Goal: Navigation & Orientation: Find specific page/section

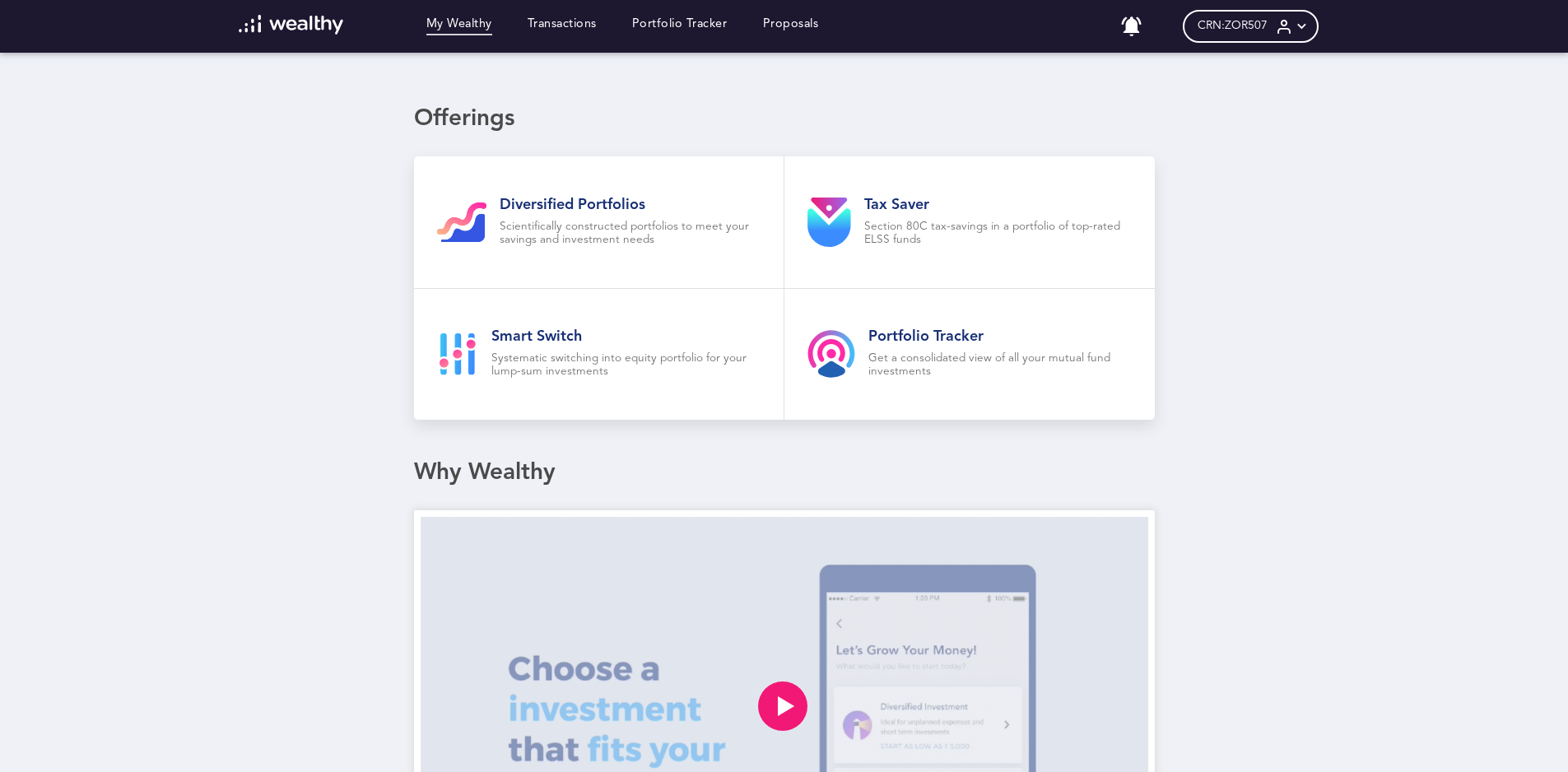
click at [272, 17] on img at bounding box center [290, 25] width 105 height 20
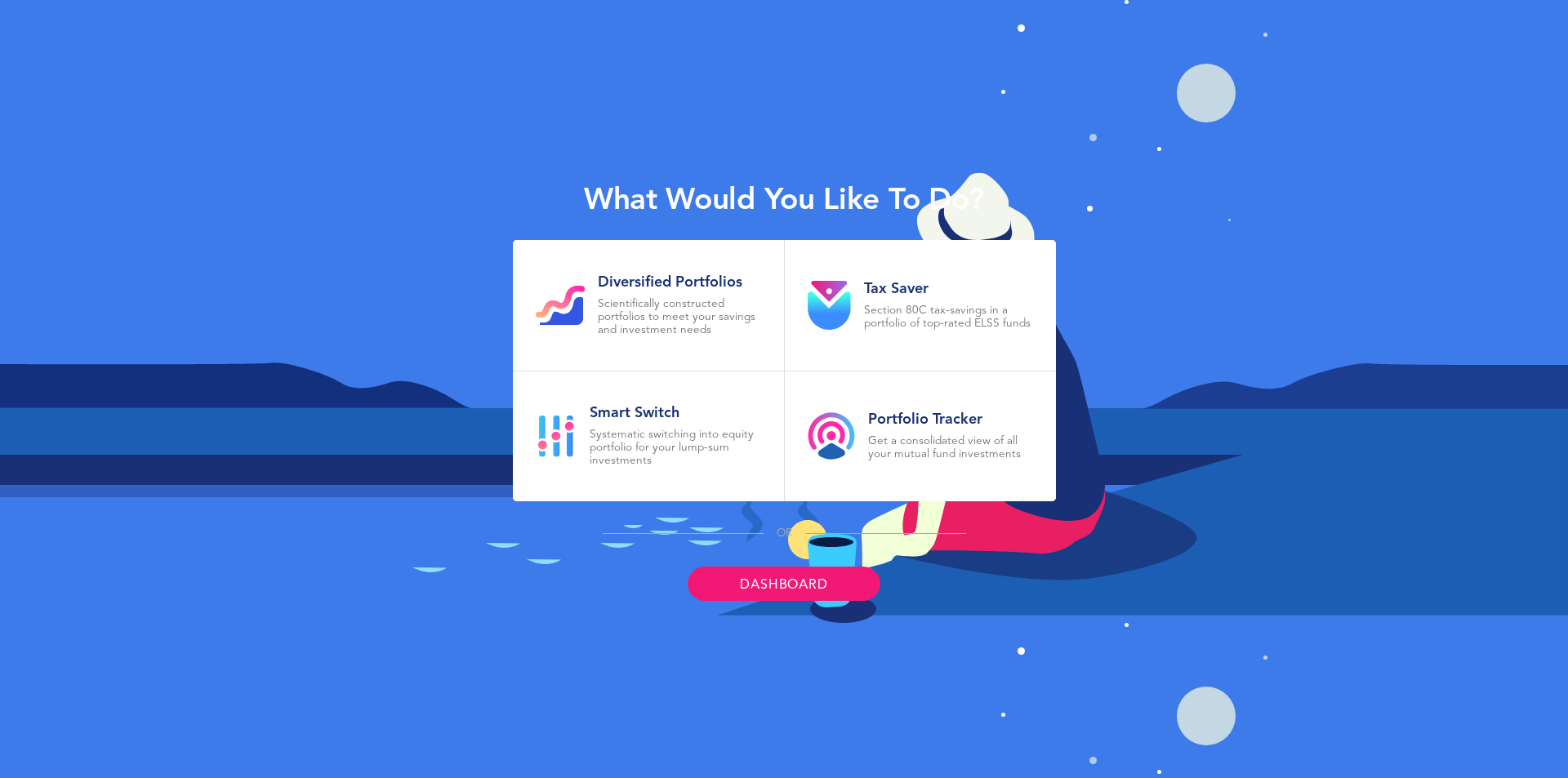
click at [770, 576] on link "Dashboard" at bounding box center [783, 584] width 192 height 35
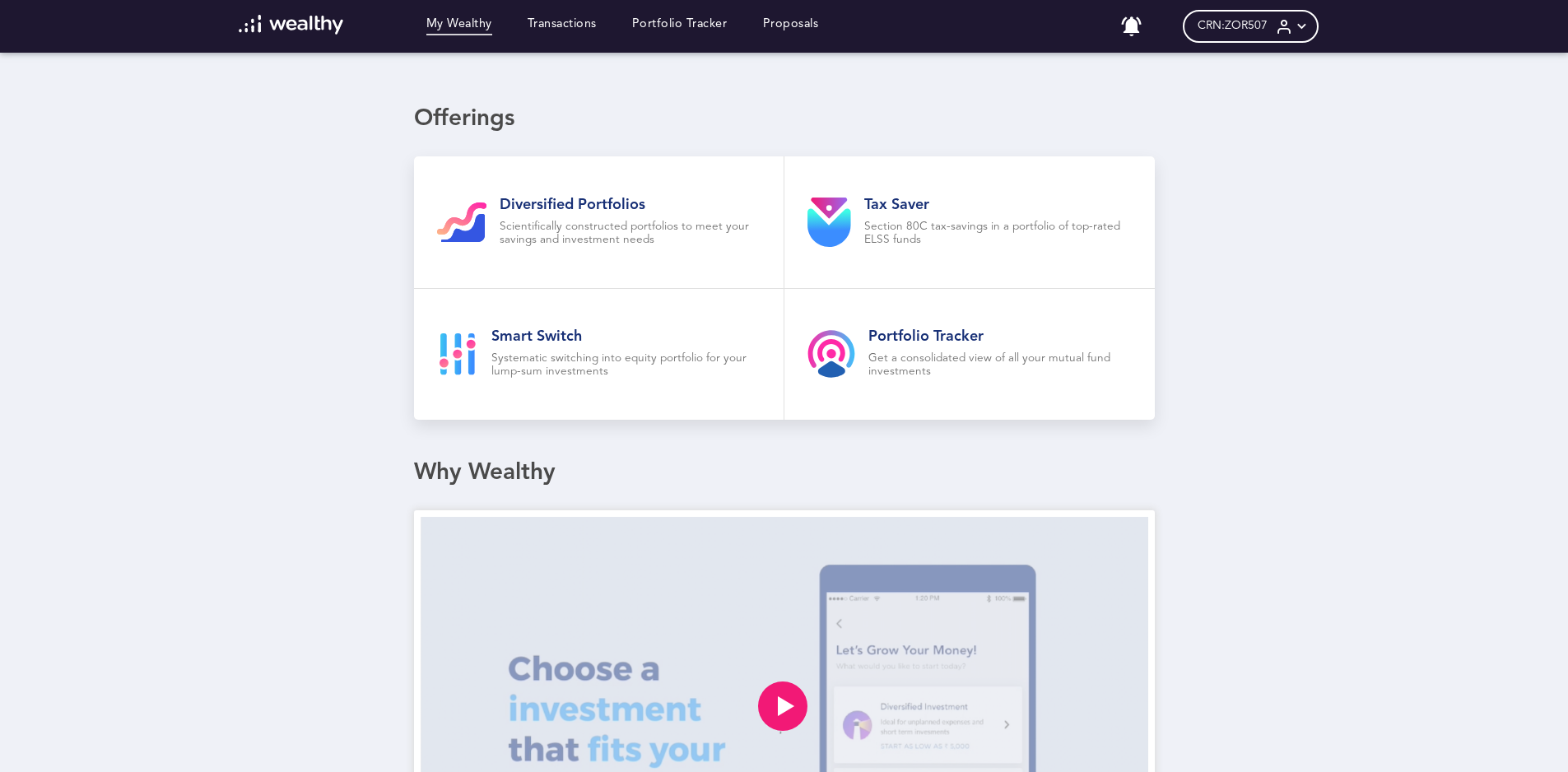
click at [1311, 23] on icon at bounding box center [1302, 26] width 17 height 17
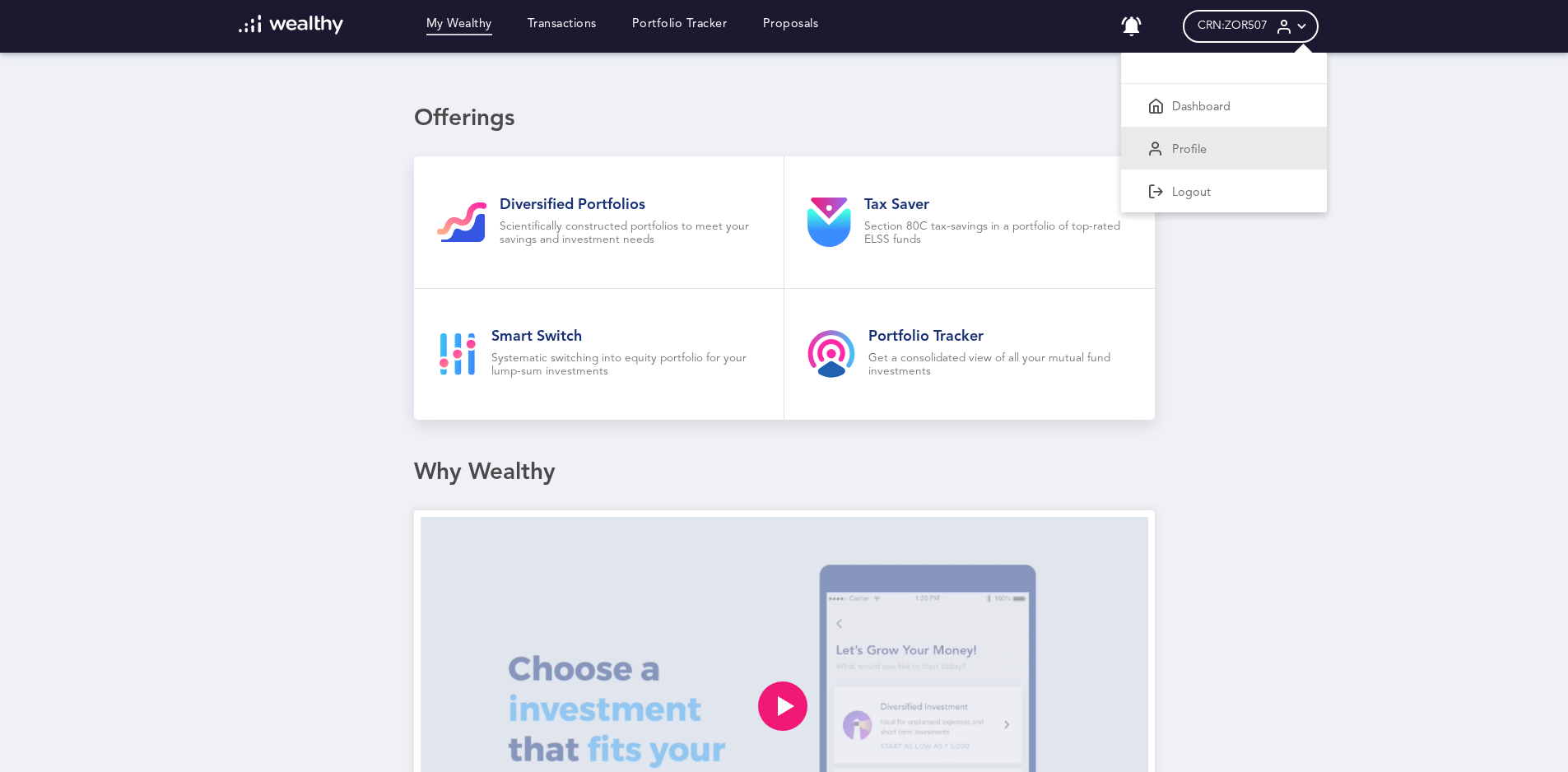
click at [1192, 145] on p "Profile" at bounding box center [1189, 151] width 35 height 15
